Goal: Information Seeking & Learning: Learn about a topic

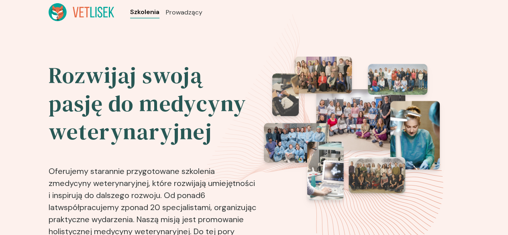
click at [130, 16] on span "Szkolenia" at bounding box center [144, 12] width 29 height 10
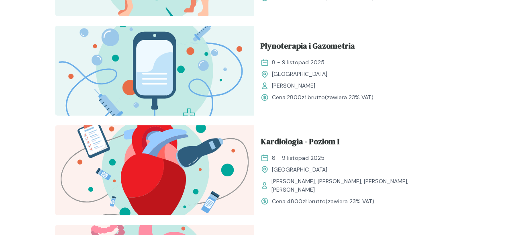
scroll to position [987, 0]
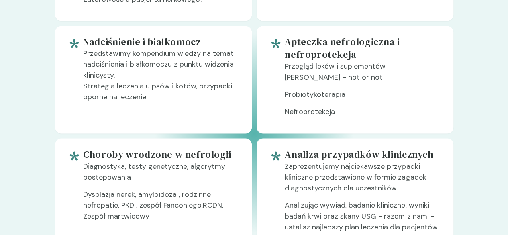
scroll to position [631, 0]
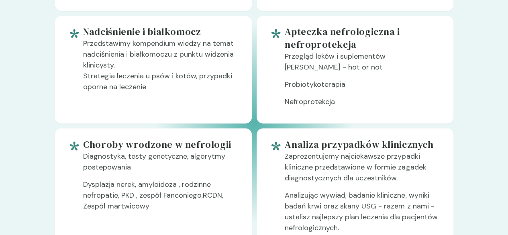
drag, startPoint x: 506, startPoint y: 66, endPoint x: 511, endPoint y: 69, distance: 6.1
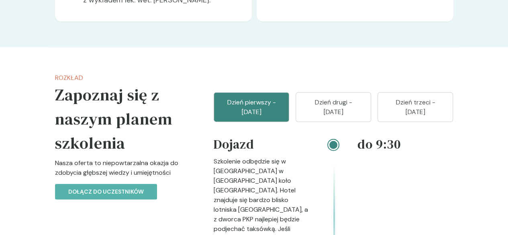
scroll to position [934, 0]
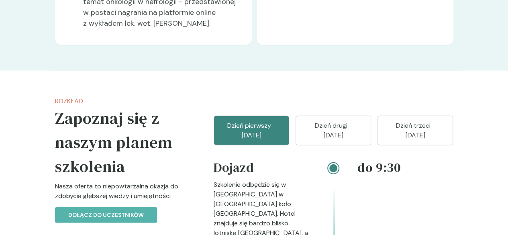
click at [361, 121] on p "Dzień drugi - 26 październik" at bounding box center [333, 130] width 55 height 19
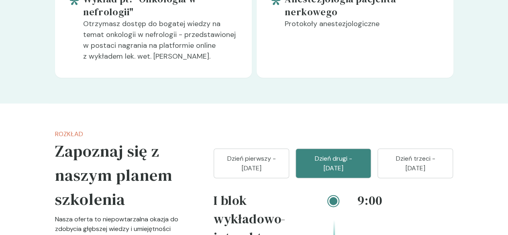
scroll to position [889, 0]
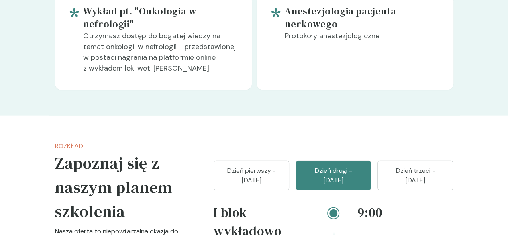
click at [443, 166] on p "Dzień trzeci - 27 październik" at bounding box center [415, 175] width 55 height 19
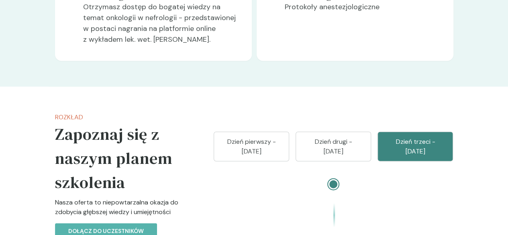
scroll to position [921, 0]
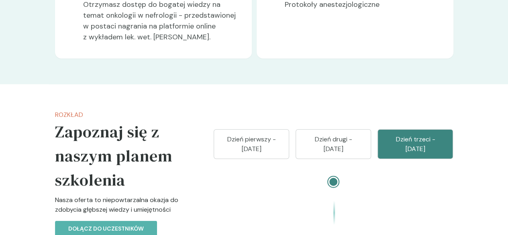
click at [361, 135] on p "Dzień drugi - 26 październik" at bounding box center [333, 144] width 55 height 19
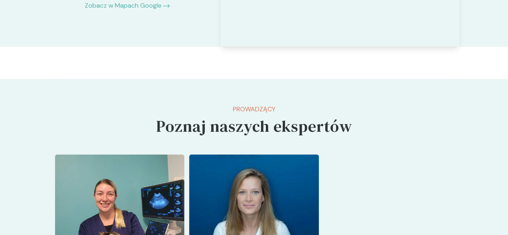
scroll to position [2048, 0]
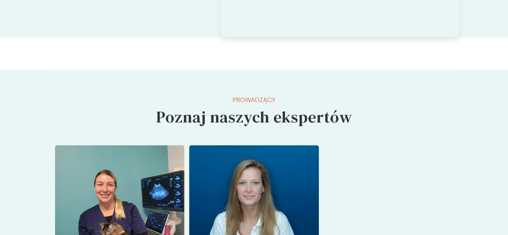
drag, startPoint x: 504, startPoint y: 202, endPoint x: 504, endPoint y: 207, distance: 4.8
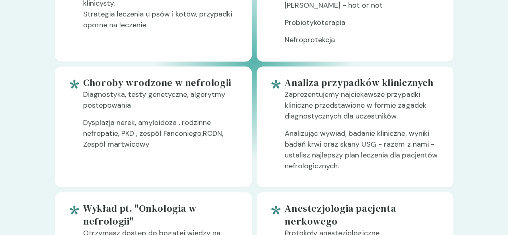
scroll to position [403, 0]
